Goal: Ask a question

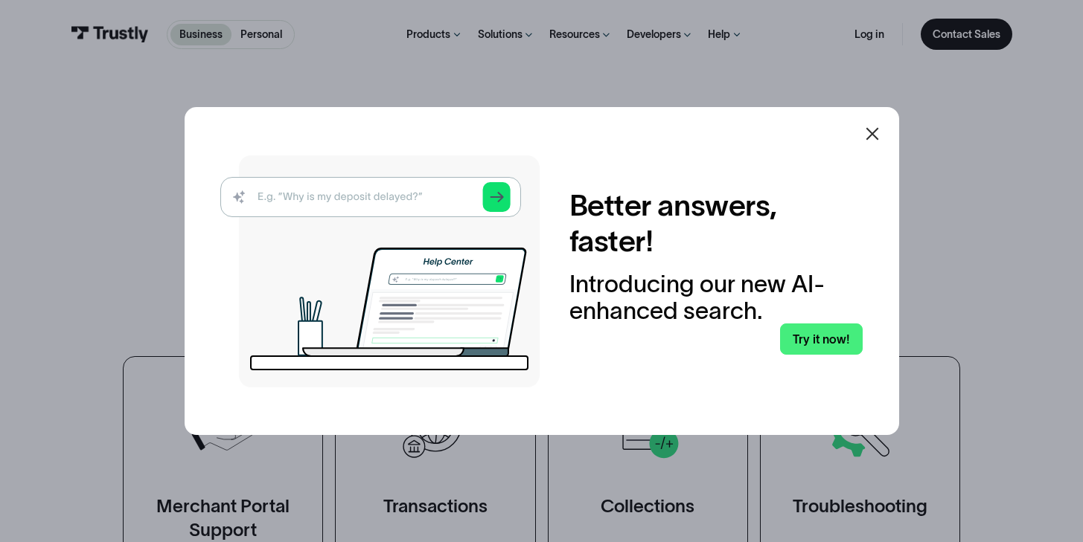
scroll to position [49, 0]
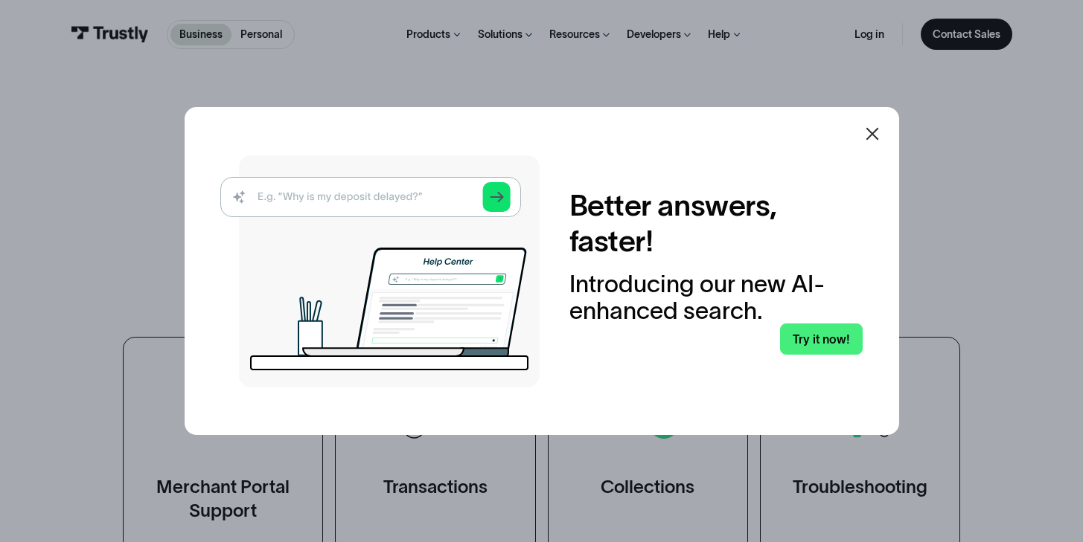
click at [877, 132] on icon at bounding box center [871, 134] width 13 height 13
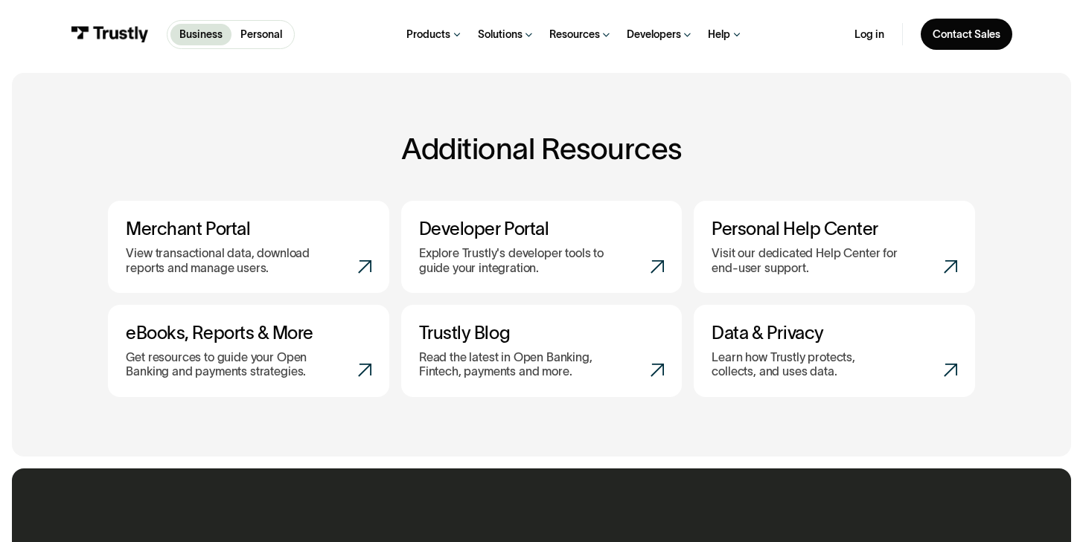
scroll to position [311, 0]
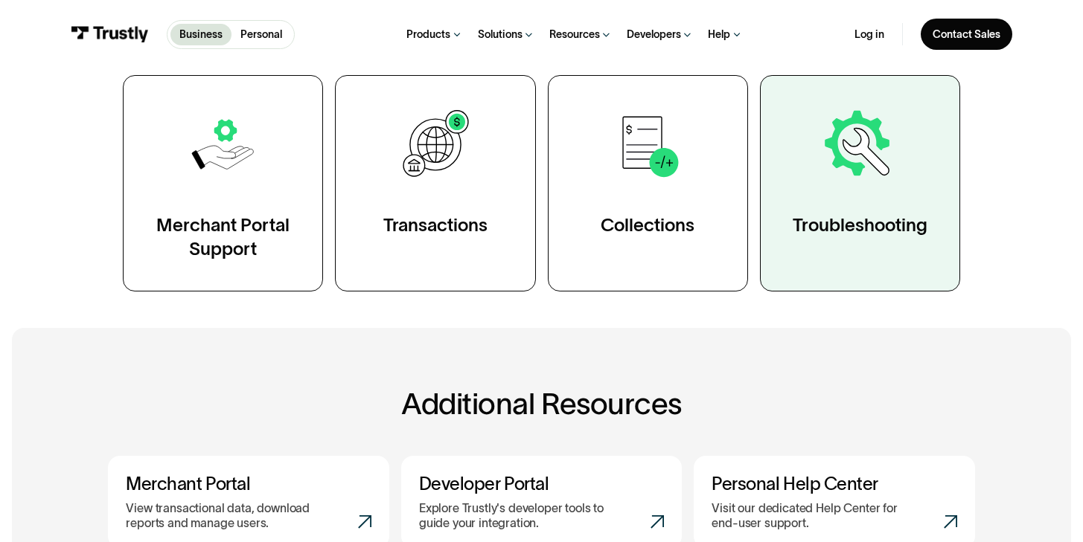
click at [870, 177] on img at bounding box center [859, 144] width 77 height 77
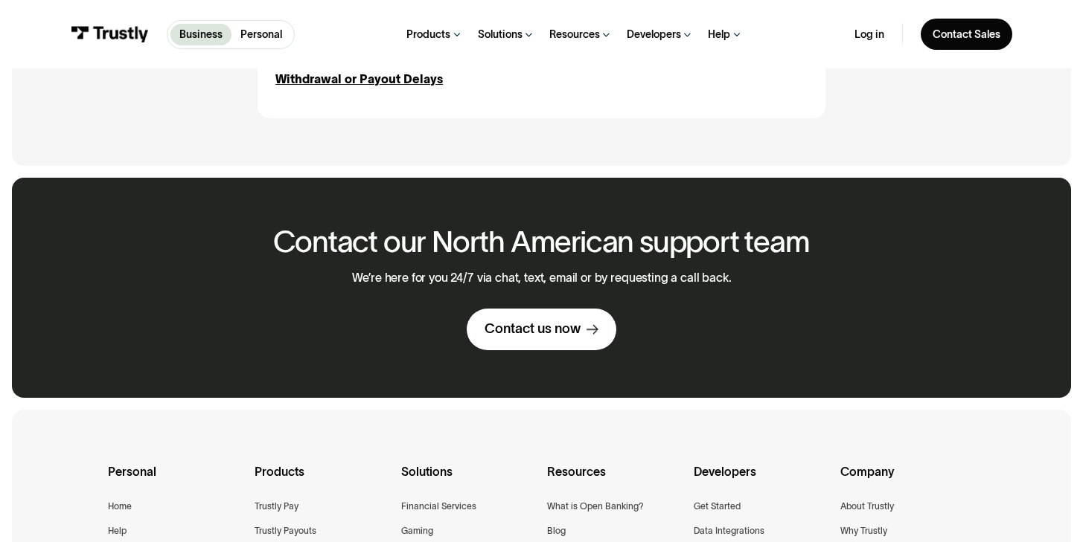
scroll to position [1899, 0]
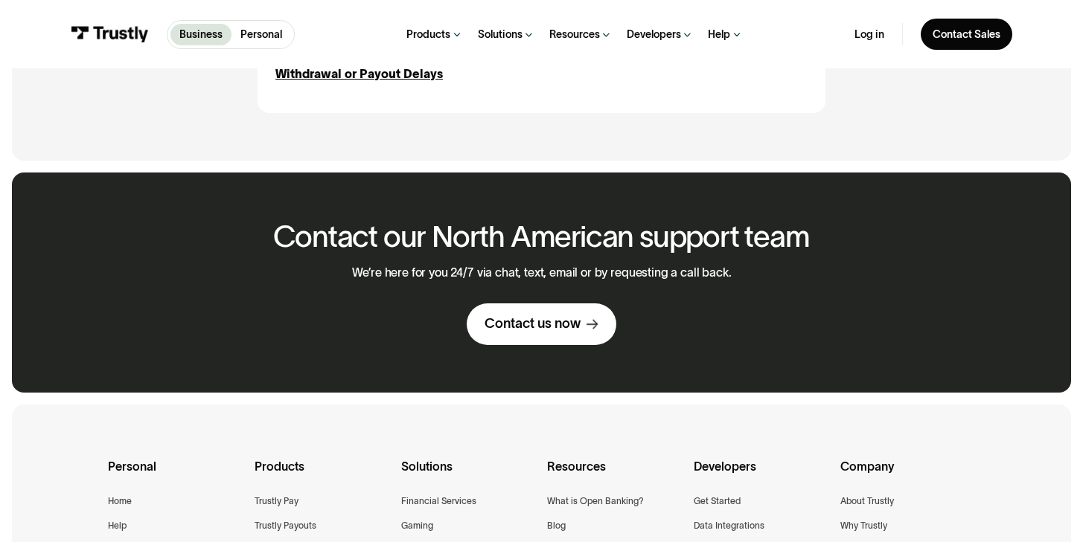
click at [560, 326] on div "Contact us now" at bounding box center [532, 324] width 96 height 17
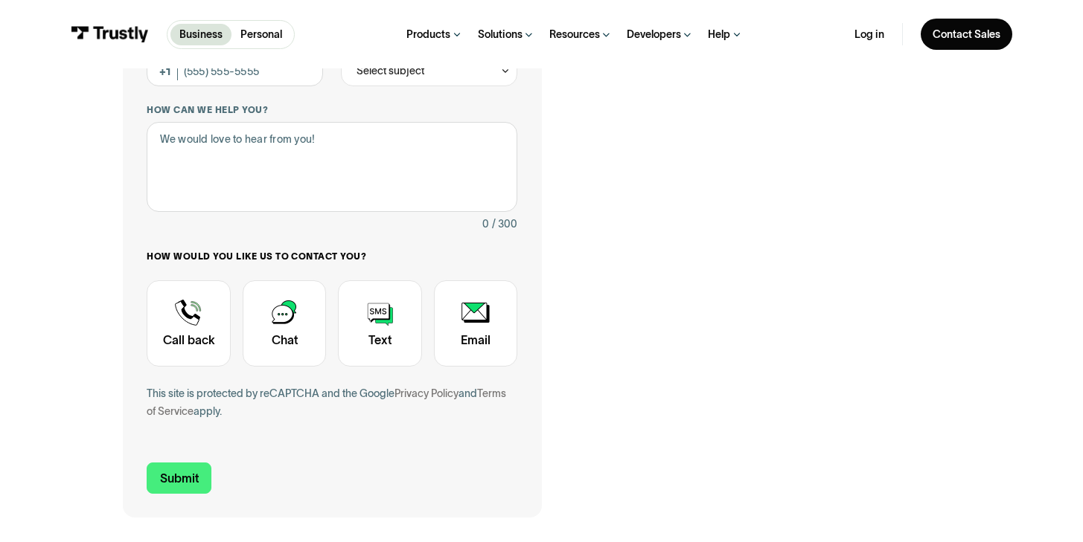
scroll to position [381, 0]
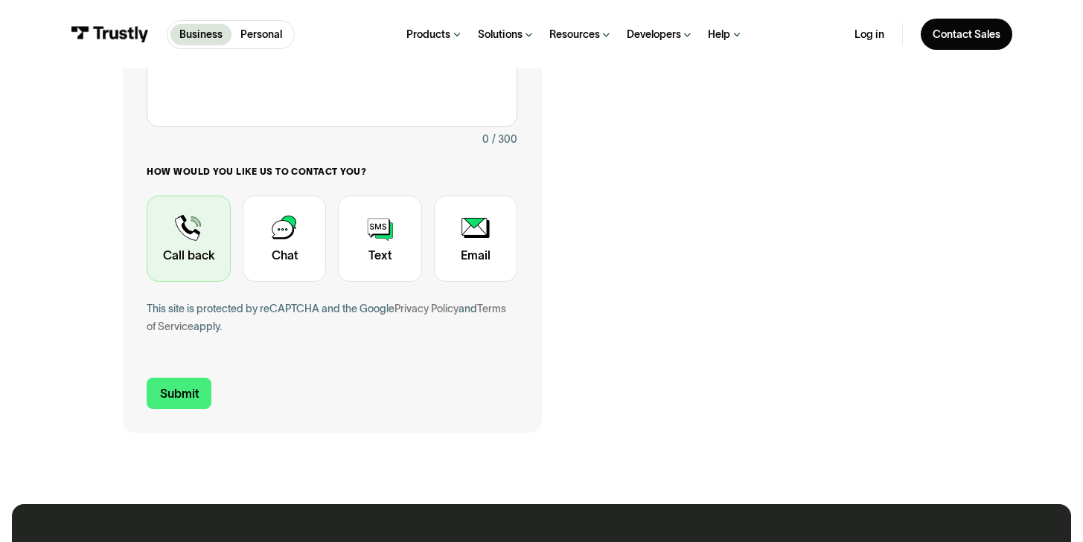
click at [184, 234] on div "Contact Trustly Support" at bounding box center [188, 239] width 83 height 86
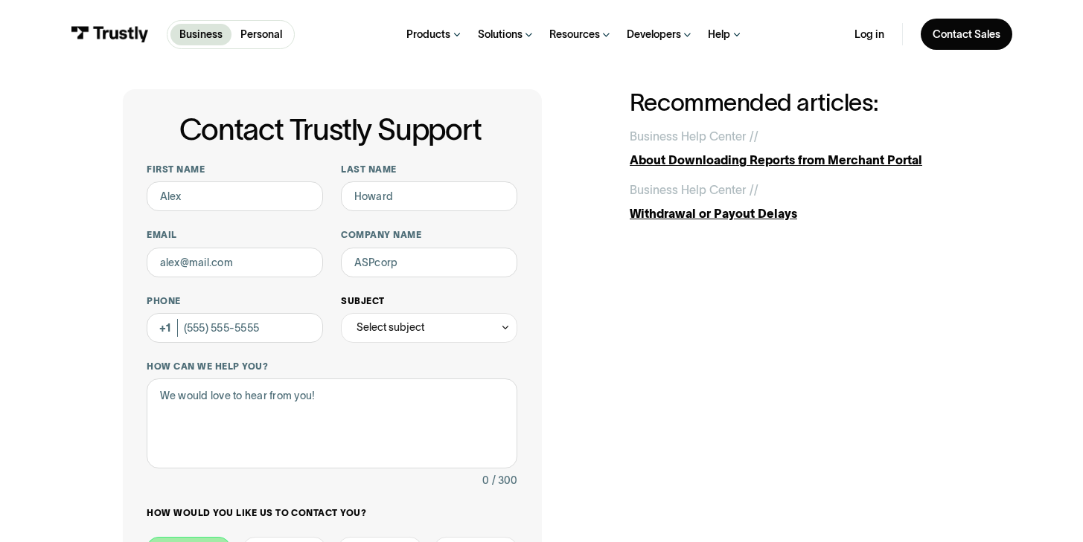
scroll to position [41, 0]
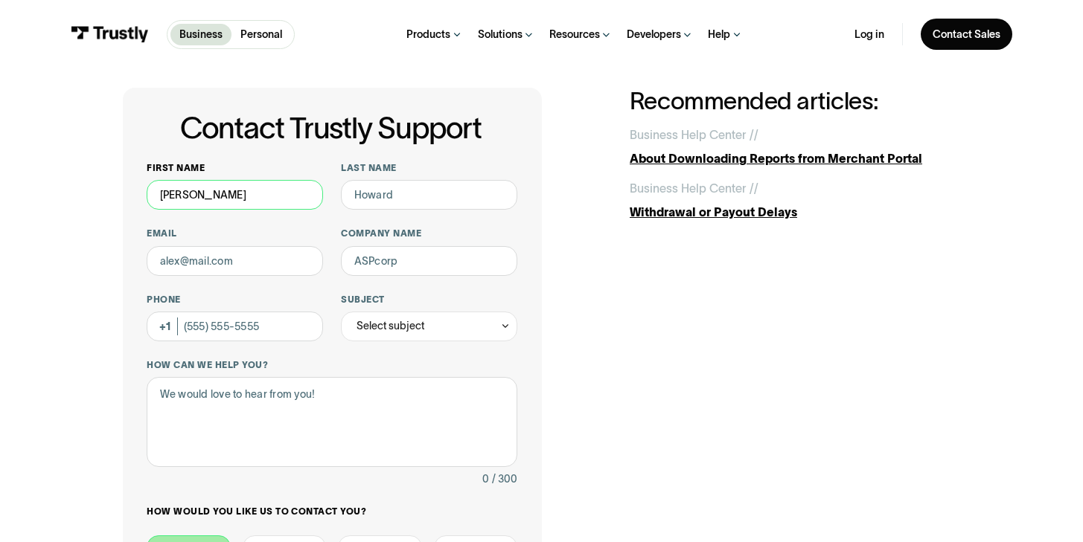
type input "Yannick"
type input "Volckmar"
type input "v"
type input "yannickvolckmar@gmail.com"
click at [307, 269] on input "yannickvolckmar@gmail.com" at bounding box center [235, 261] width 176 height 30
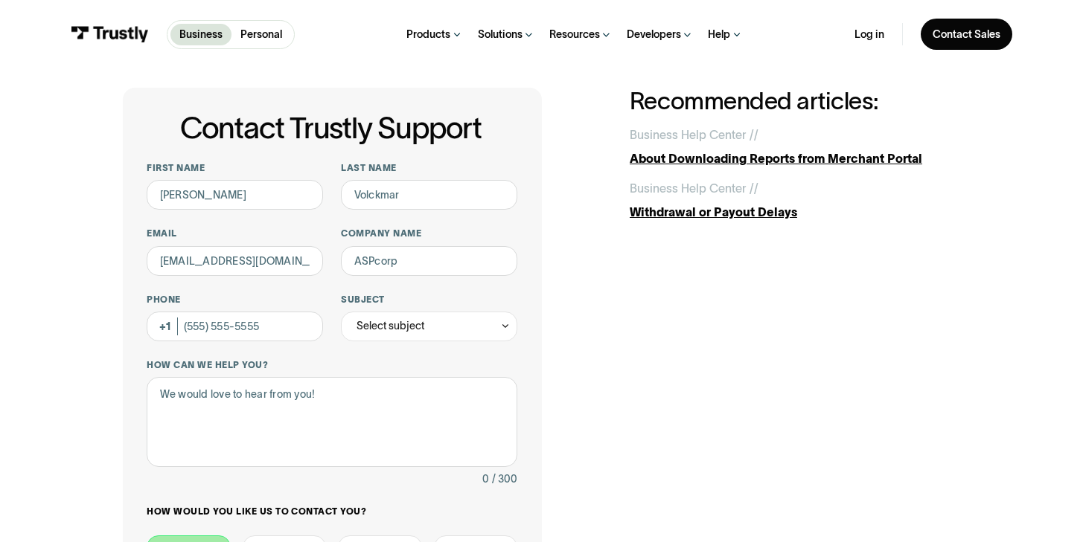
click at [25, 380] on div "Contact Trustly Support First name Yannick Last name Volckmar Email yannickvolc…" at bounding box center [541, 430] width 1083 height 805
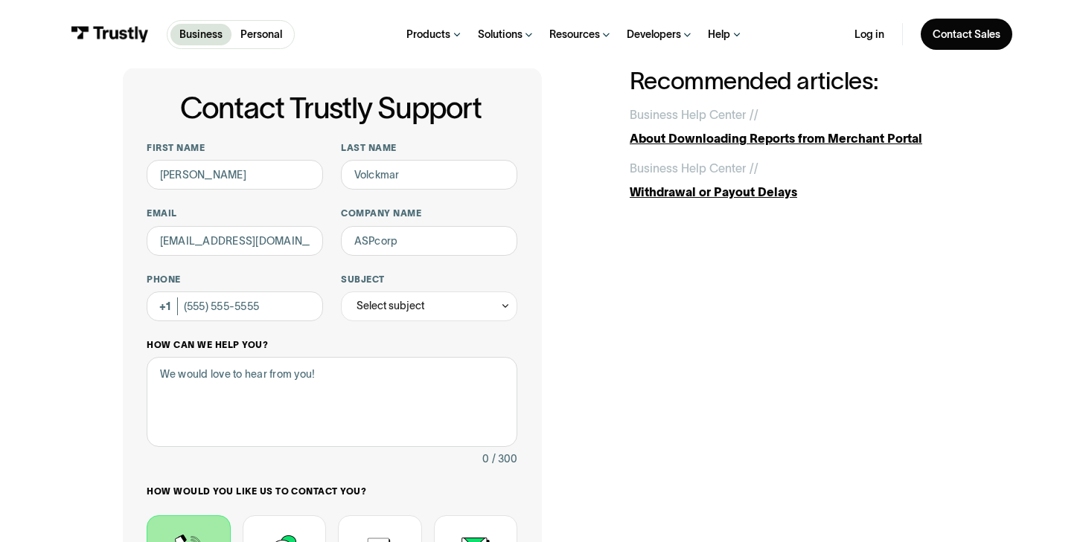
scroll to position [63, 0]
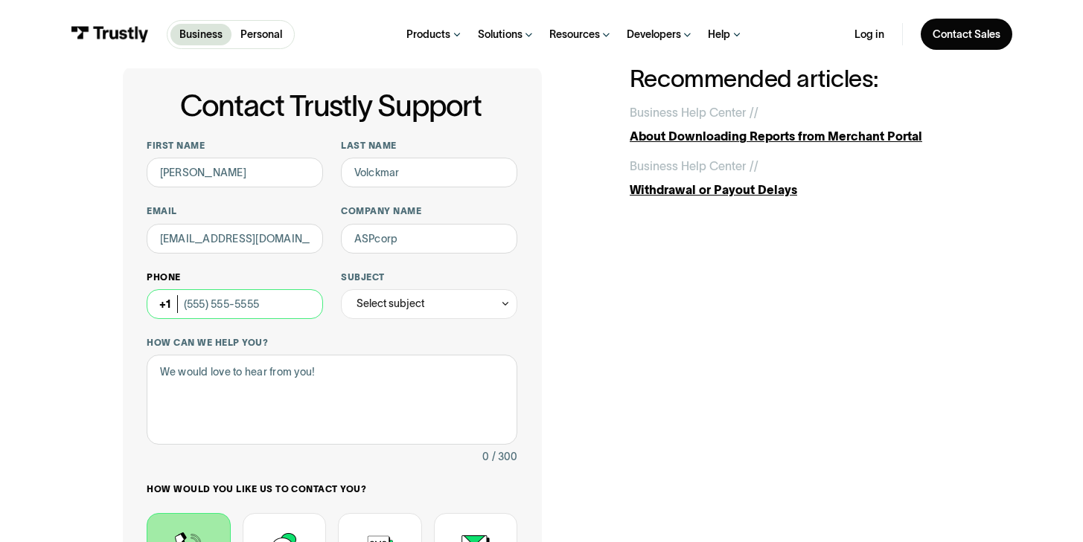
click at [301, 302] on input "Phone (Optional)" at bounding box center [235, 304] width 176 height 30
type input "(706) 380-4232"
click at [449, 312] on div "Select subject" at bounding box center [429, 304] width 176 height 30
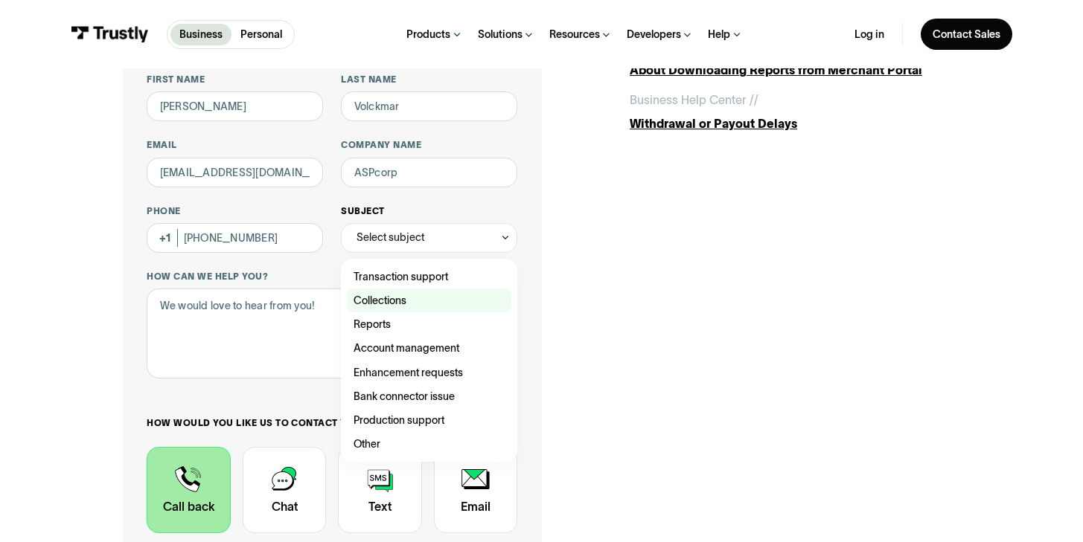
scroll to position [129, 0]
click at [422, 272] on div "Contact Trustly Support" at bounding box center [429, 277] width 164 height 24
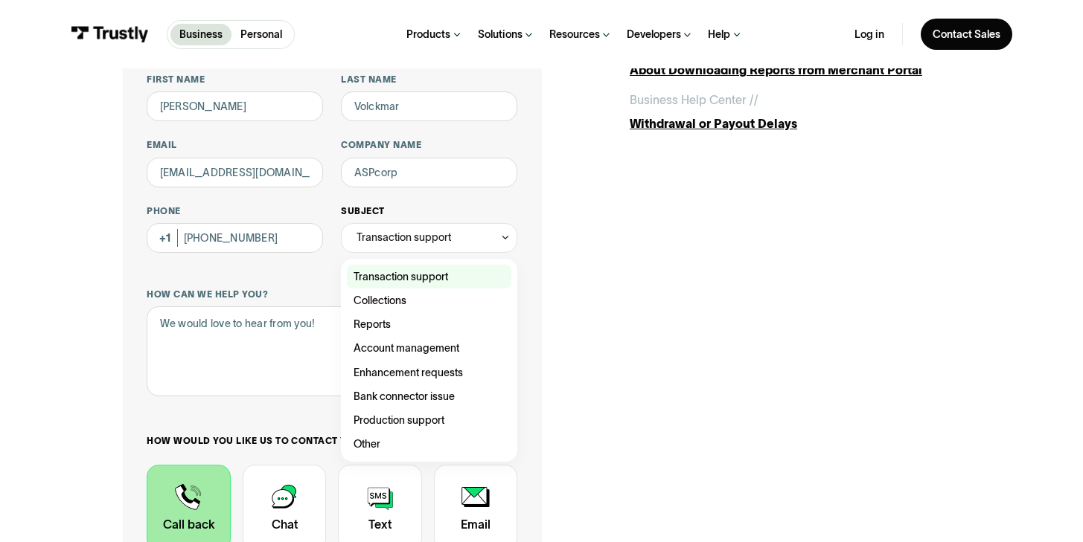
type input "**********"
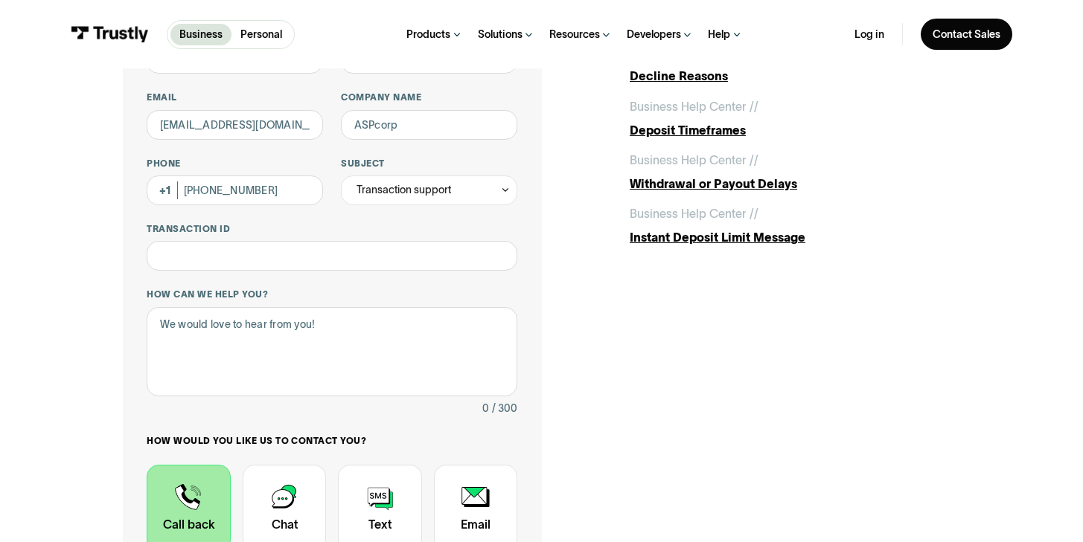
scroll to position [196, 0]
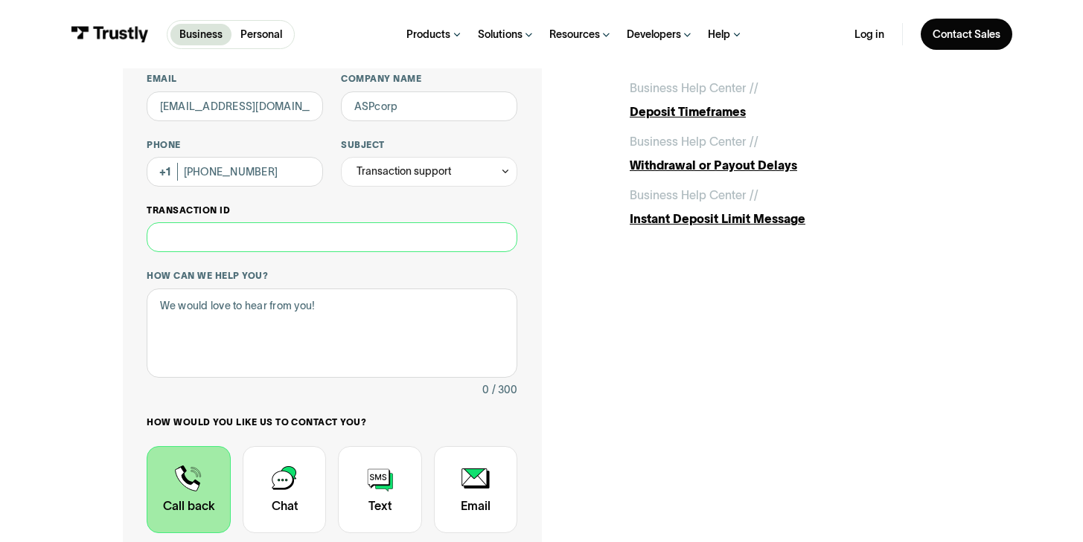
click at [310, 233] on input "Transaction ID" at bounding box center [332, 237] width 371 height 30
type input "**********"
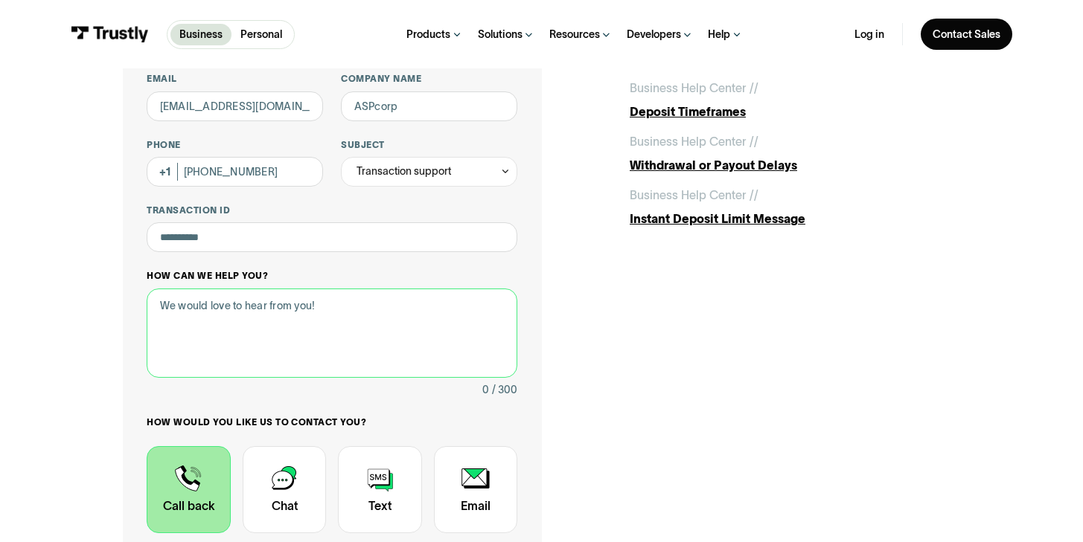
click at [242, 309] on textarea "How can we help you?" at bounding box center [332, 333] width 371 height 89
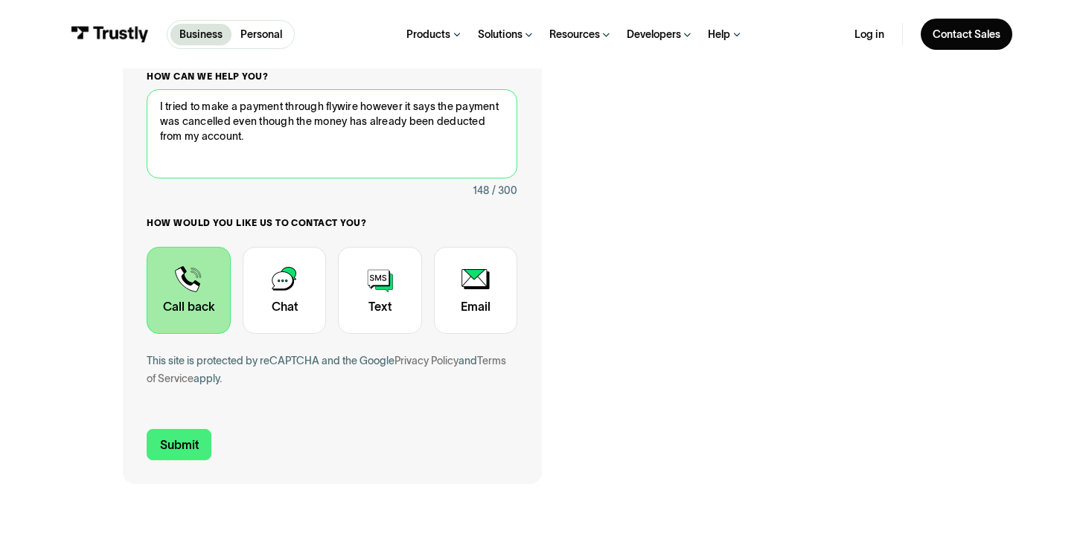
scroll to position [405, 0]
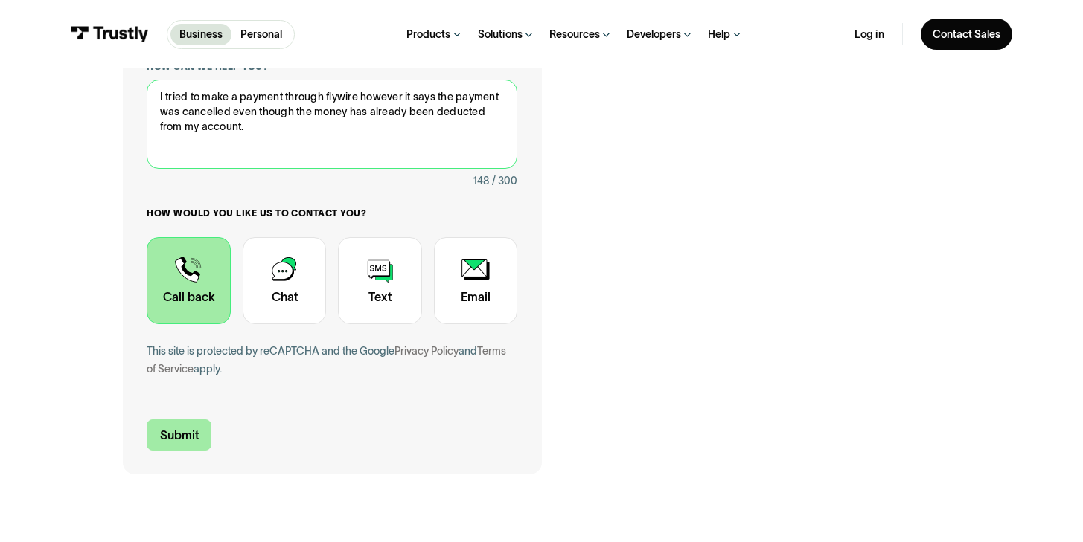
type textarea "I tried to make a payment through flywire however it says the payment was cance…"
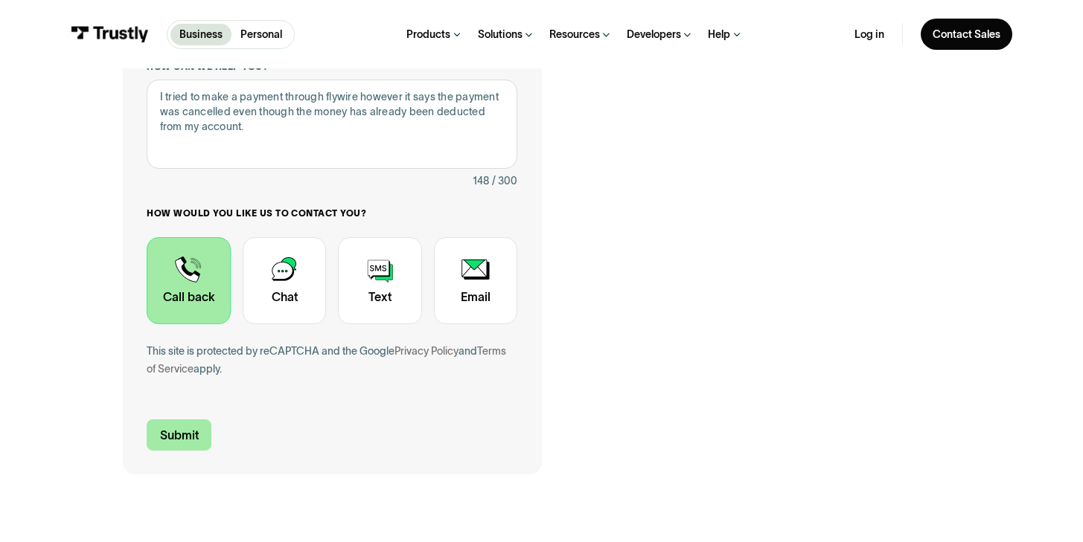
click at [170, 434] on input "Submit" at bounding box center [179, 435] width 64 height 31
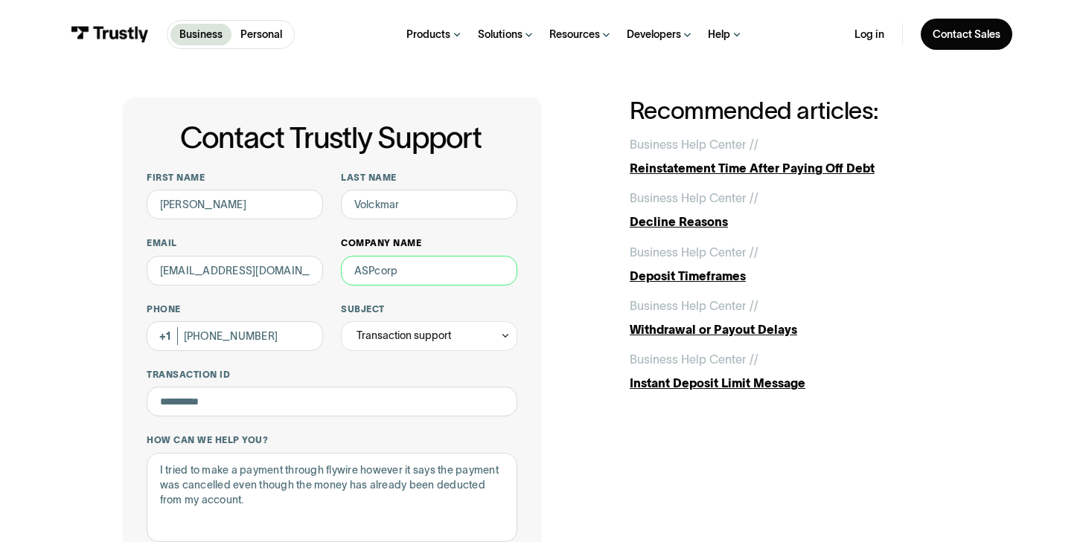
click at [417, 274] on input "Company name" at bounding box center [429, 271] width 176 height 30
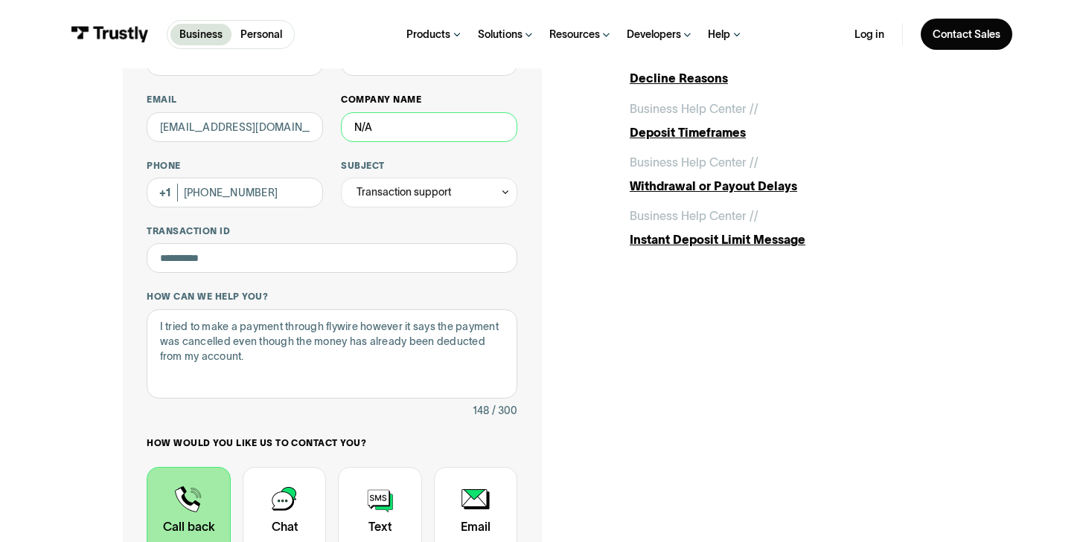
scroll to position [481, 0]
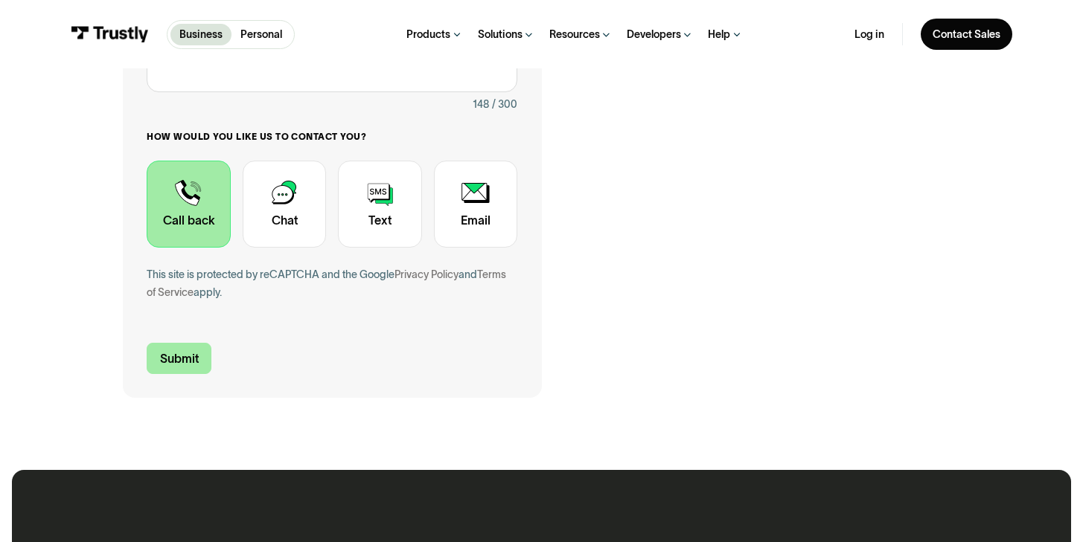
type input "N/A"
click at [195, 362] on input "Submit" at bounding box center [179, 358] width 64 height 31
type input "+17063804232"
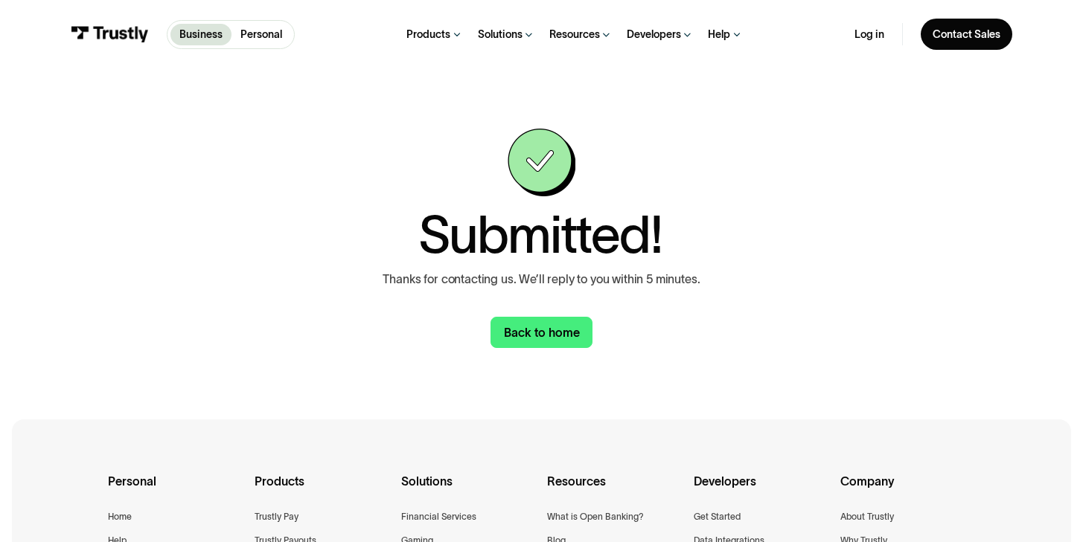
click at [982, 222] on div "Submitted! Thanks for contacting us. We’ll reply to you within 5 minutes. Back …" at bounding box center [541, 237] width 1023 height 339
